Goal: Task Accomplishment & Management: Complete application form

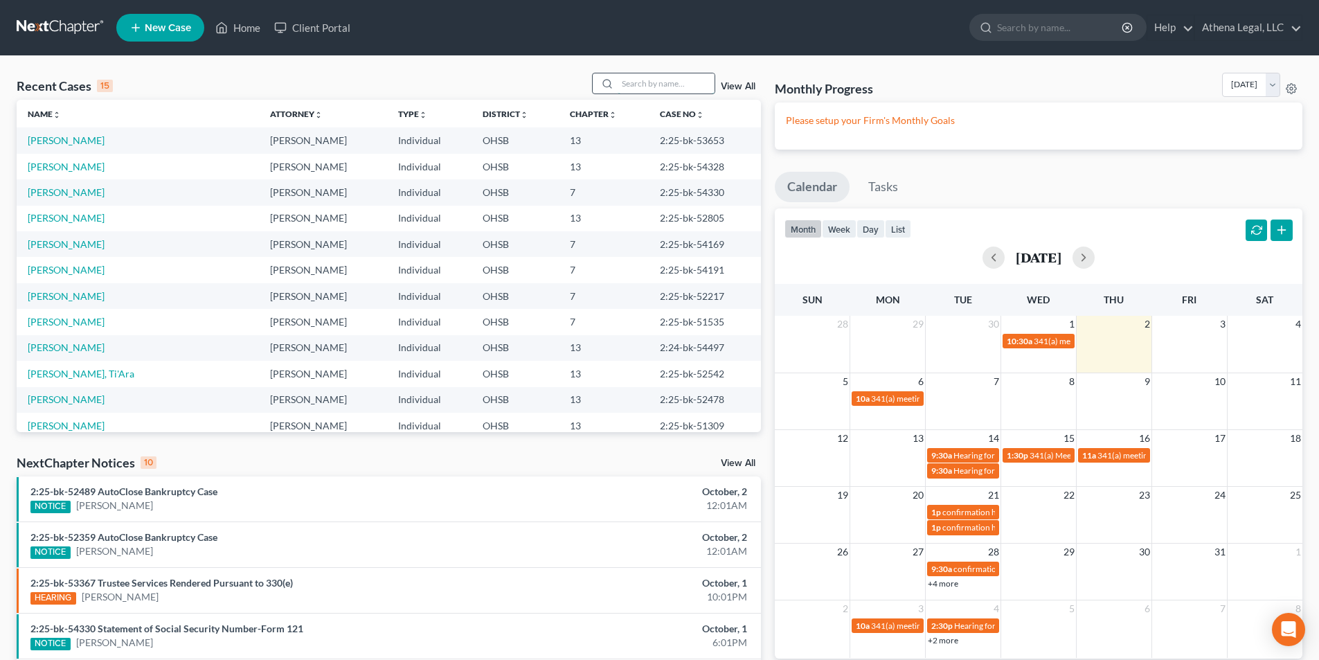
click at [641, 75] on input "search" at bounding box center [666, 83] width 97 height 20
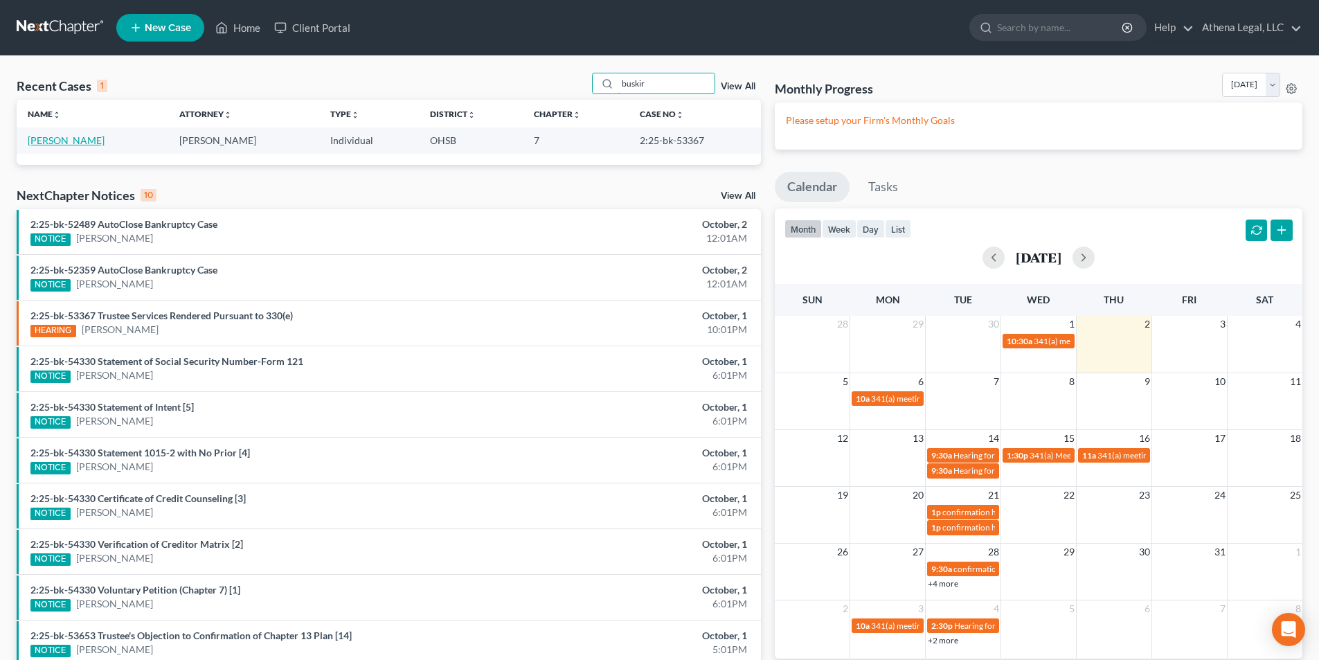
type input "buskir"
click at [91, 139] on link "[PERSON_NAME]" at bounding box center [66, 140] width 77 height 12
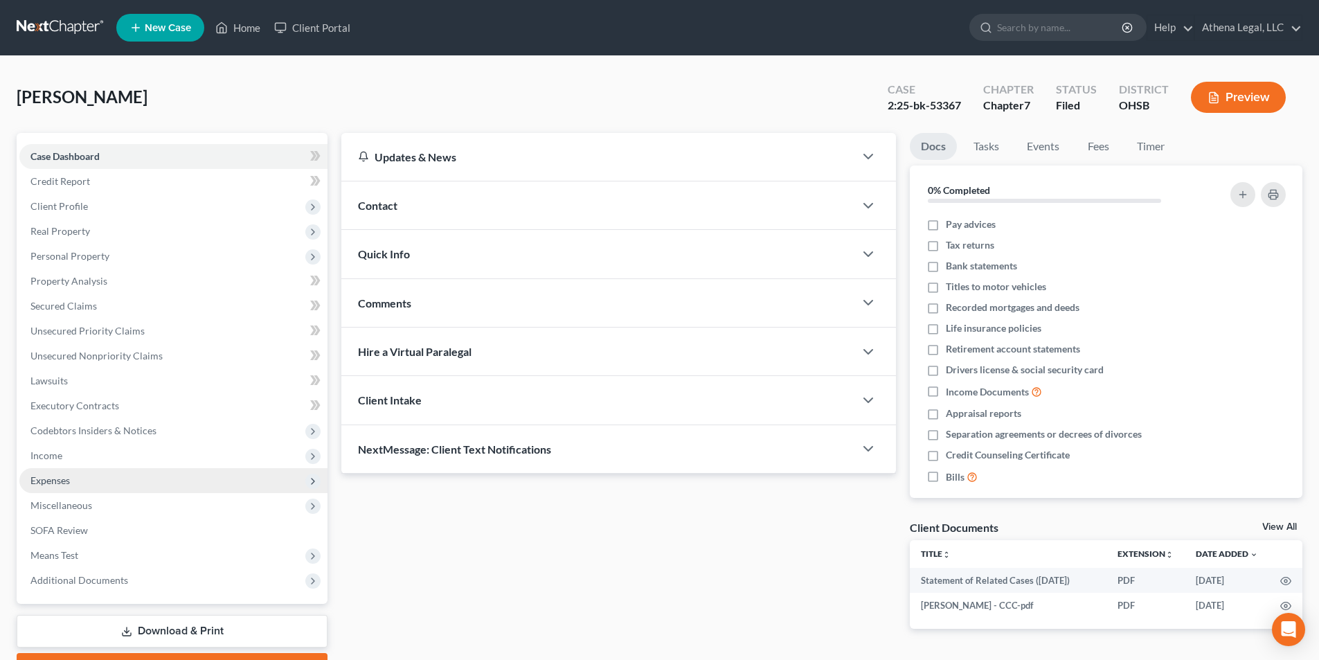
click at [51, 485] on span "Expenses" at bounding box center [49, 480] width 39 height 12
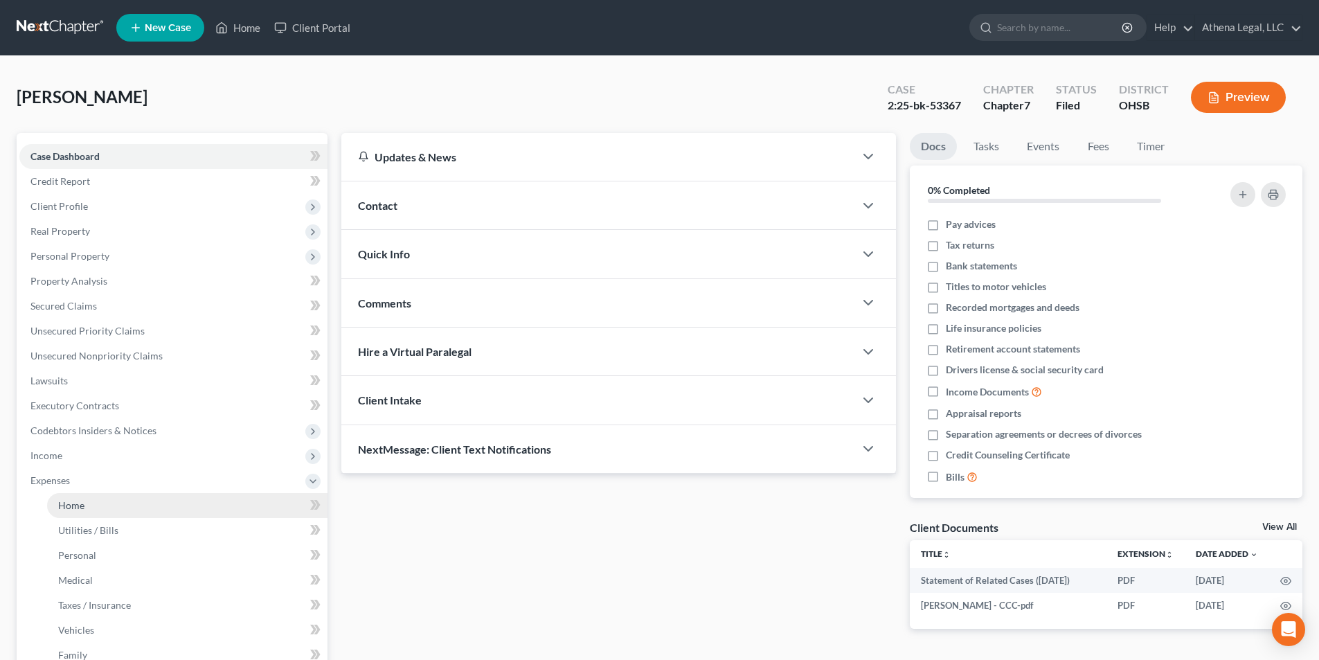
click at [85, 506] on link "Home" at bounding box center [187, 505] width 280 height 25
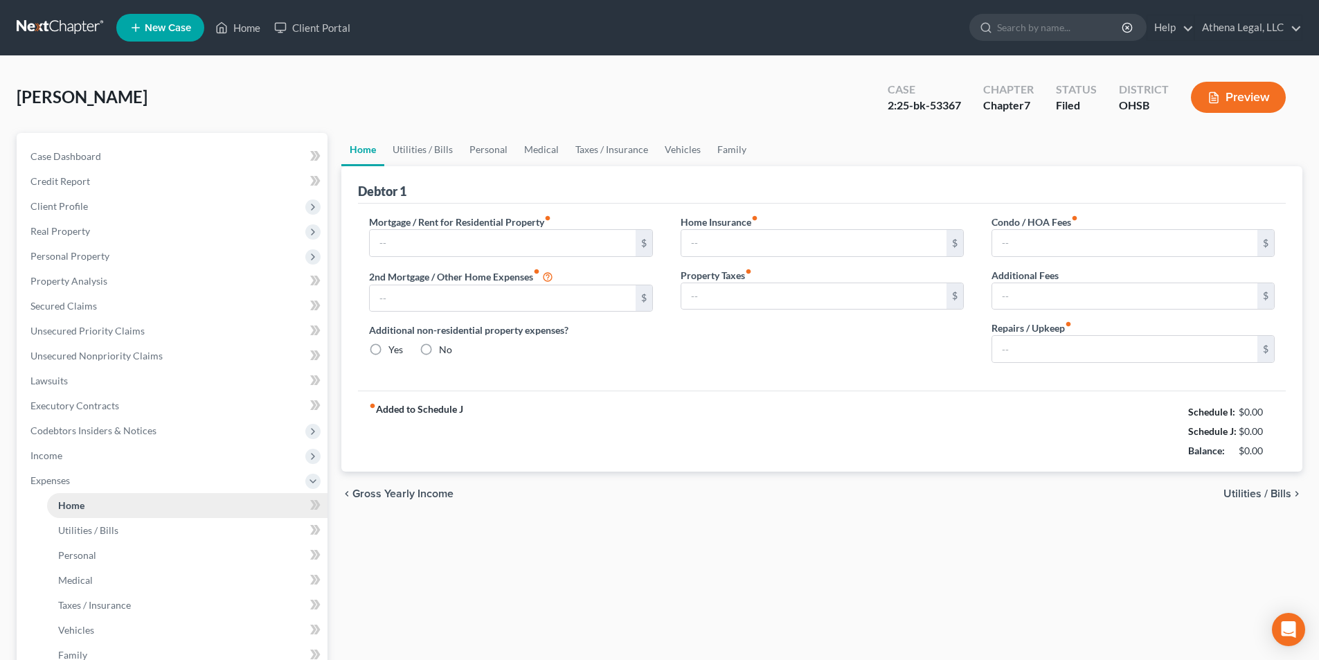
type input "1,844.00"
type input "0.00"
radio input "true"
type input "0.00"
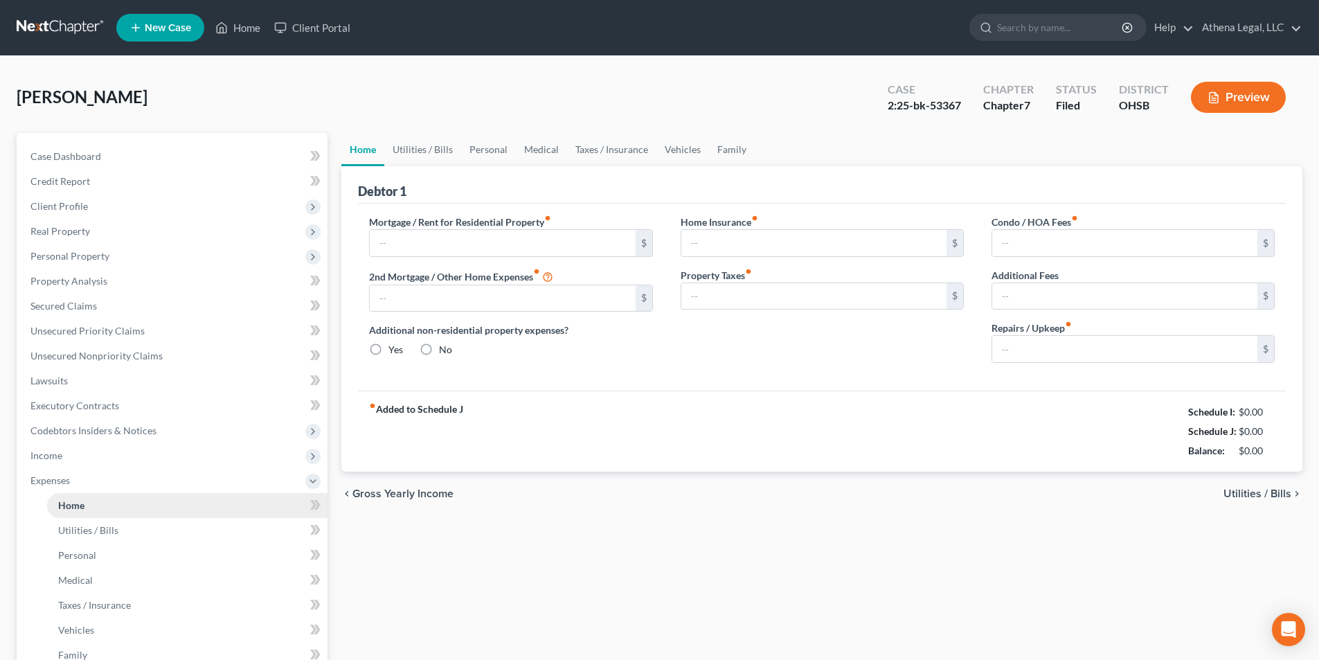
type input "0.00"
type input "50.00"
